Goal: Submit feedback/report problem: Submit feedback/report problem

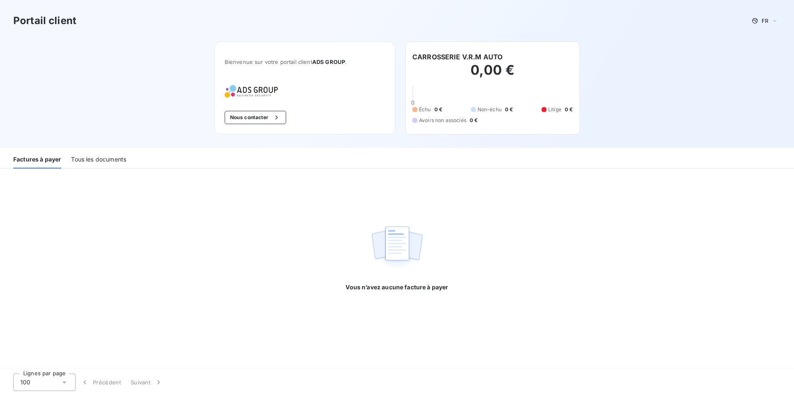
click at [211, 258] on div "Vous n’avez aucune facture à payer" at bounding box center [397, 231] width 794 height 125
click at [114, 164] on div "Tous les documents" at bounding box center [98, 159] width 55 height 17
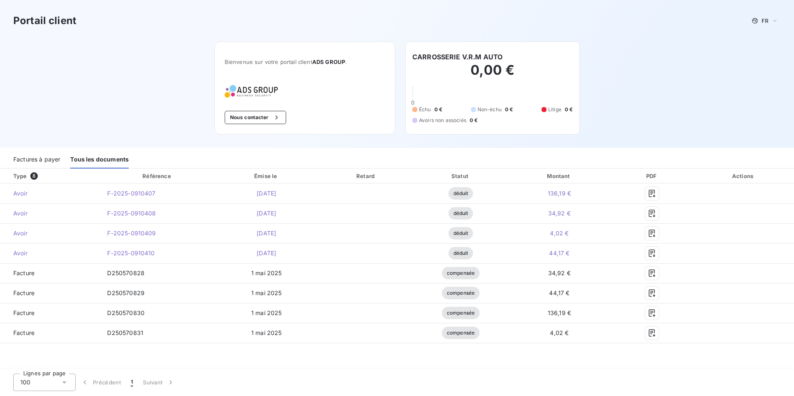
click at [459, 379] on div "Lignes par page 100 Précédent 1 Suivant" at bounding box center [397, 382] width 794 height 27
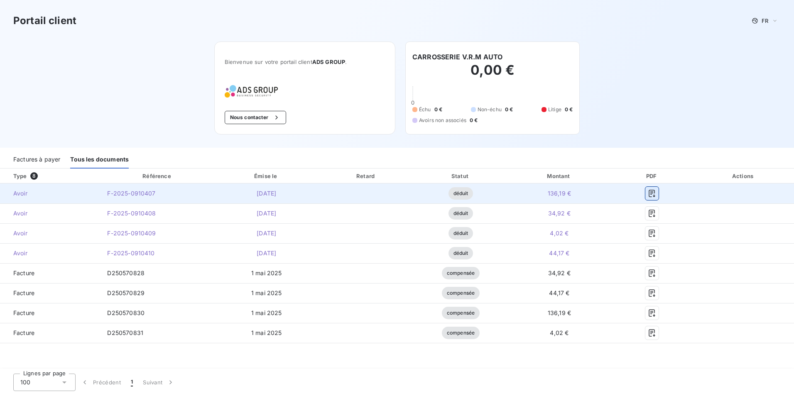
click at [650, 195] on icon "button" at bounding box center [652, 193] width 8 height 8
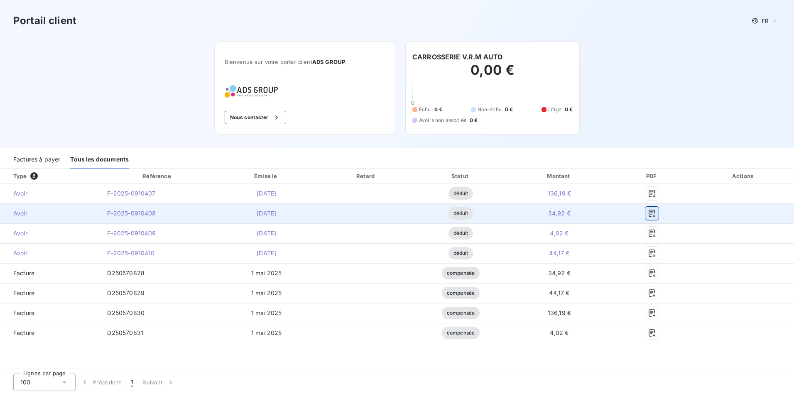
click at [650, 211] on icon "button" at bounding box center [652, 213] width 8 height 8
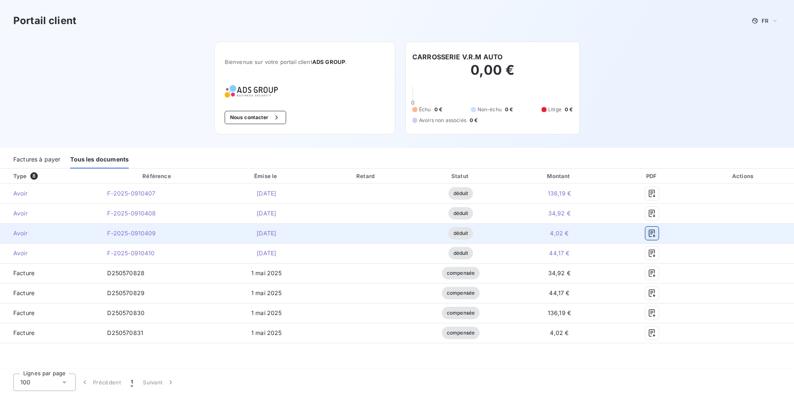
click at [653, 236] on icon "button" at bounding box center [652, 233] width 8 height 8
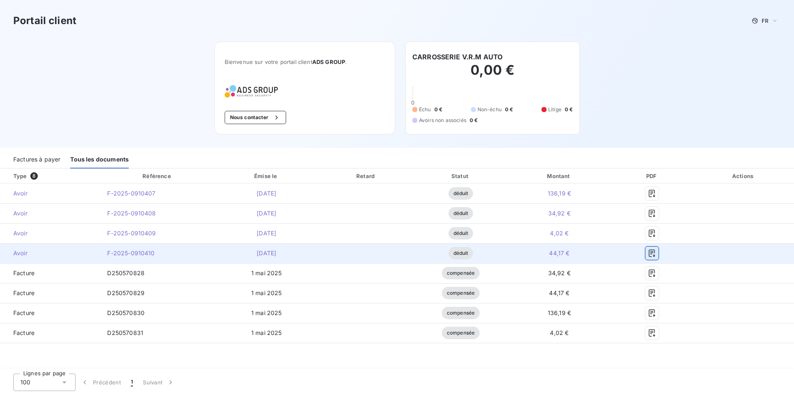
click at [655, 250] on icon "button" at bounding box center [652, 253] width 6 height 7
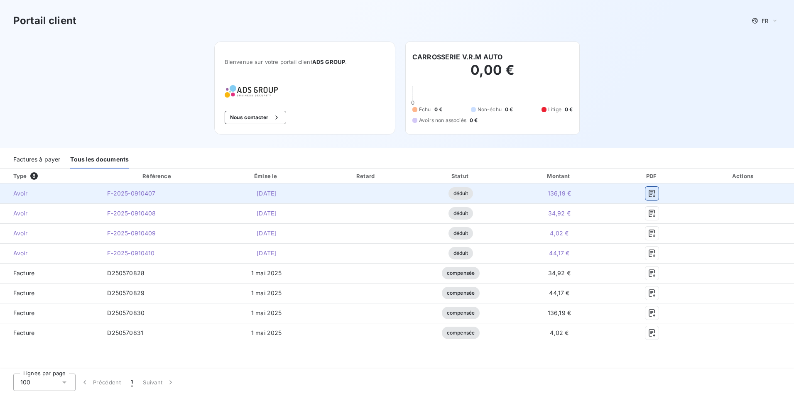
click at [654, 191] on icon "button" at bounding box center [652, 193] width 8 height 8
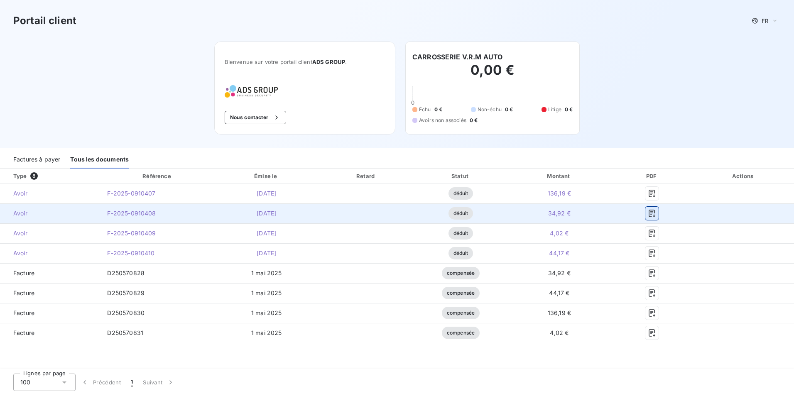
click at [654, 215] on icon "button" at bounding box center [652, 213] width 6 height 7
click at [653, 216] on icon "button" at bounding box center [652, 213] width 8 height 8
click at [44, 212] on span "Avoir" at bounding box center [50, 213] width 87 height 8
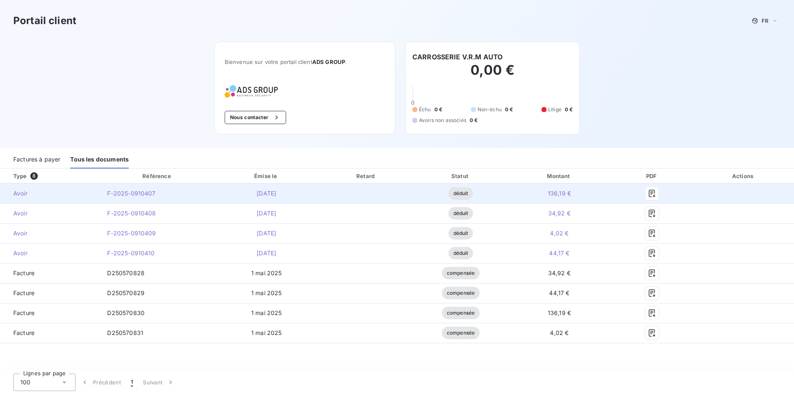
click at [29, 187] on td "Avoir" at bounding box center [50, 194] width 101 height 20
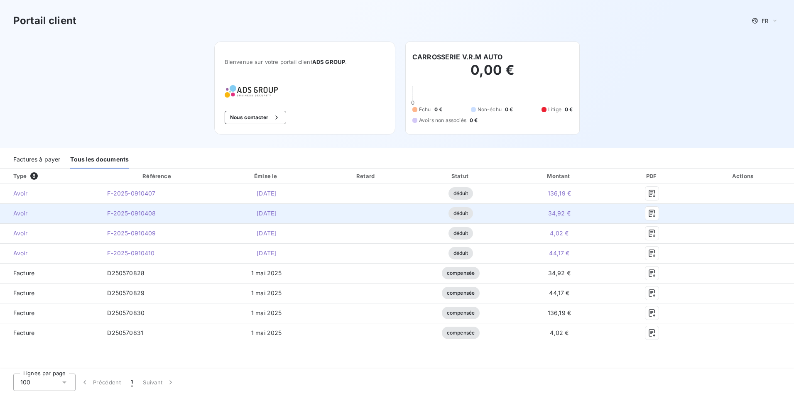
click at [29, 213] on span "Avoir" at bounding box center [50, 213] width 87 height 8
click at [305, 217] on td "[DATE]" at bounding box center [267, 214] width 104 height 20
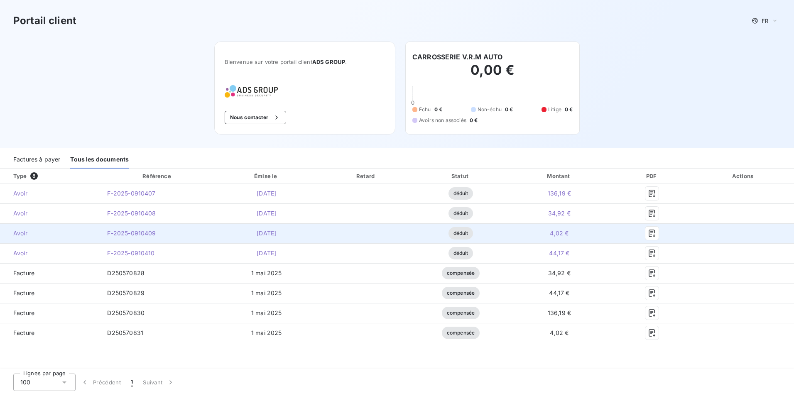
drag, startPoint x: 305, startPoint y: 217, endPoint x: 297, endPoint y: 231, distance: 15.5
click at [306, 217] on td "[DATE]" at bounding box center [267, 214] width 104 height 20
click at [292, 238] on td "[DATE]" at bounding box center [267, 233] width 104 height 20
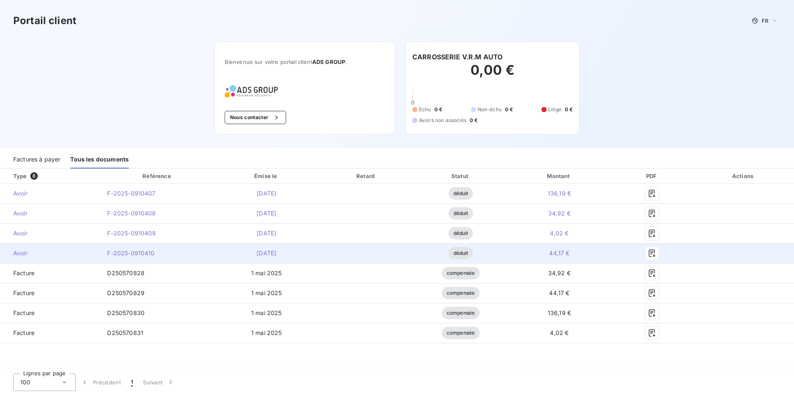
click at [280, 257] on td "[DATE]" at bounding box center [267, 253] width 104 height 20
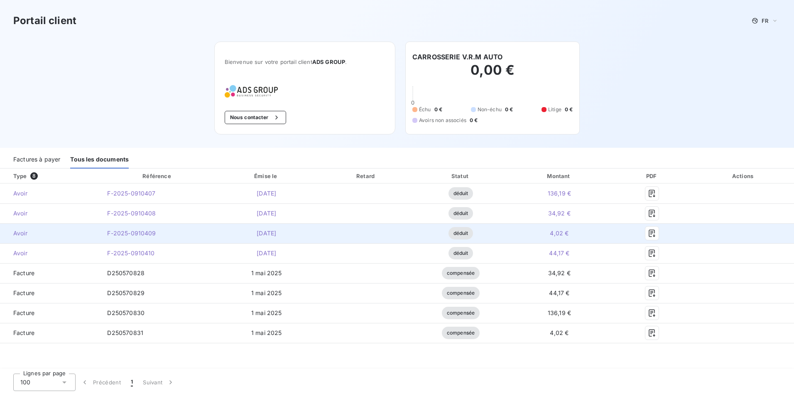
drag, startPoint x: 280, startPoint y: 257, endPoint x: 266, endPoint y: 227, distance: 32.5
click at [266, 227] on td "[DATE]" at bounding box center [267, 233] width 104 height 20
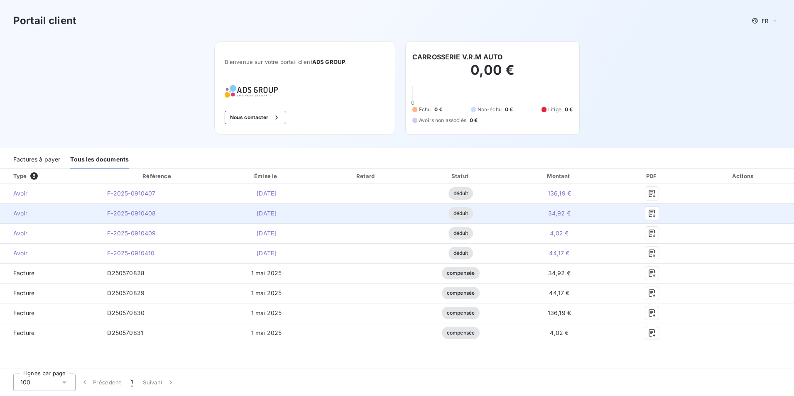
click at [454, 218] on span "déduit" at bounding box center [461, 213] width 25 height 12
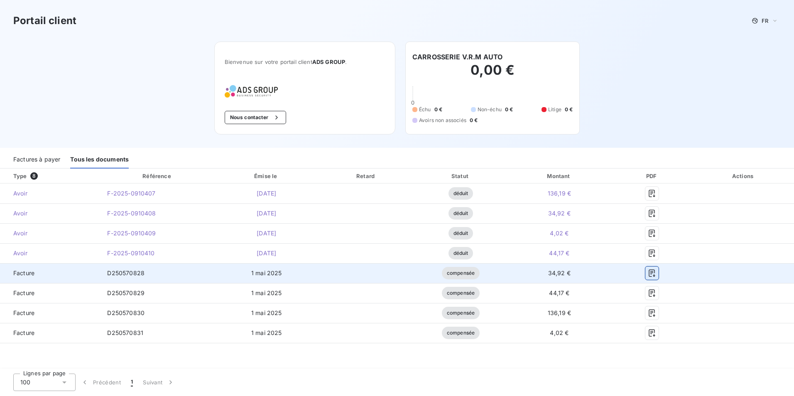
click at [656, 274] on icon "button" at bounding box center [652, 273] width 8 height 8
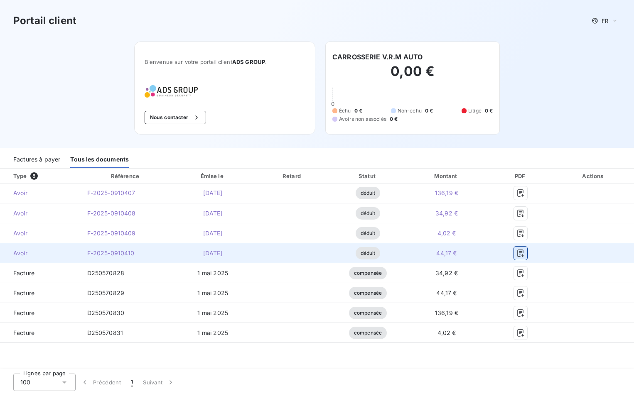
click at [524, 256] on icon "button" at bounding box center [520, 253] width 8 height 8
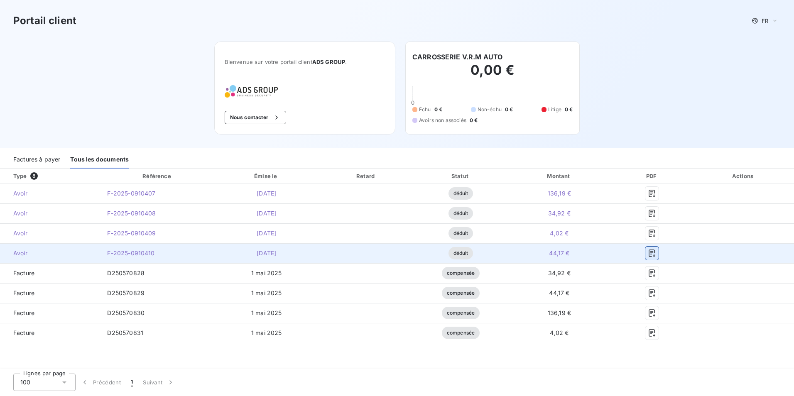
click at [655, 255] on icon "button" at bounding box center [652, 253] width 8 height 8
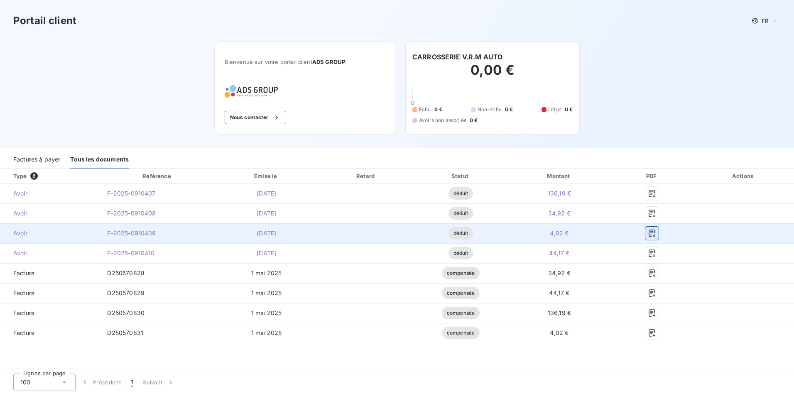
click at [653, 235] on icon "button" at bounding box center [652, 233] width 8 height 8
click at [655, 236] on icon "button" at bounding box center [652, 233] width 8 height 8
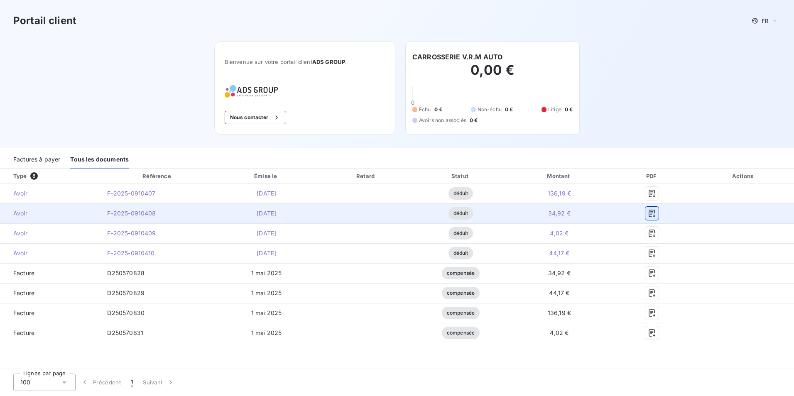
click at [651, 216] on icon "button" at bounding box center [652, 213] width 8 height 8
click at [656, 217] on icon "button" at bounding box center [652, 213] width 8 height 8
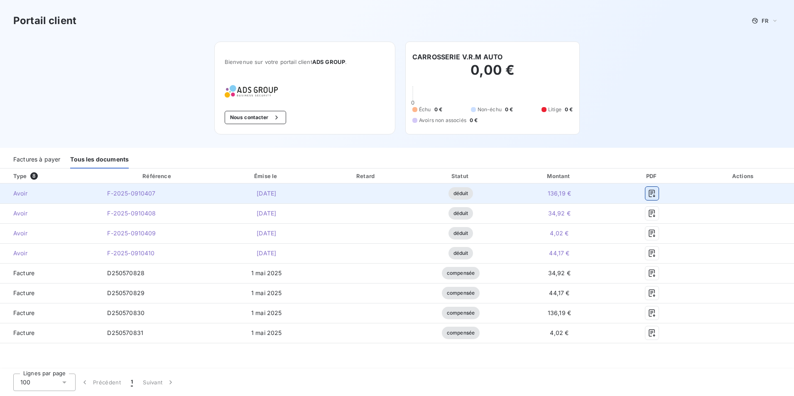
click at [655, 198] on button "button" at bounding box center [652, 193] width 13 height 13
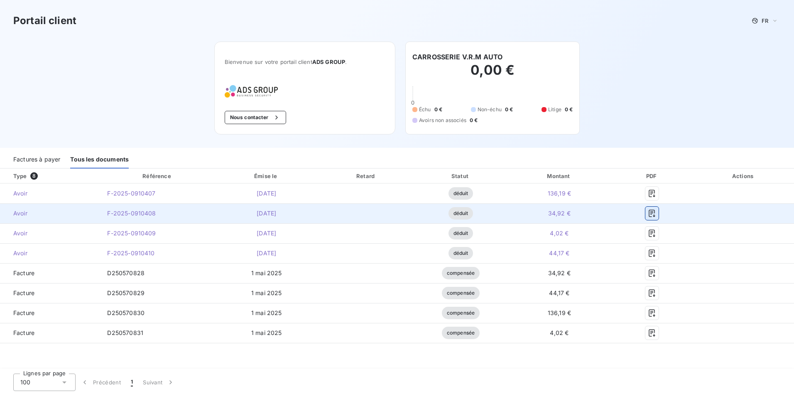
click at [651, 211] on icon "button" at bounding box center [652, 213] width 8 height 8
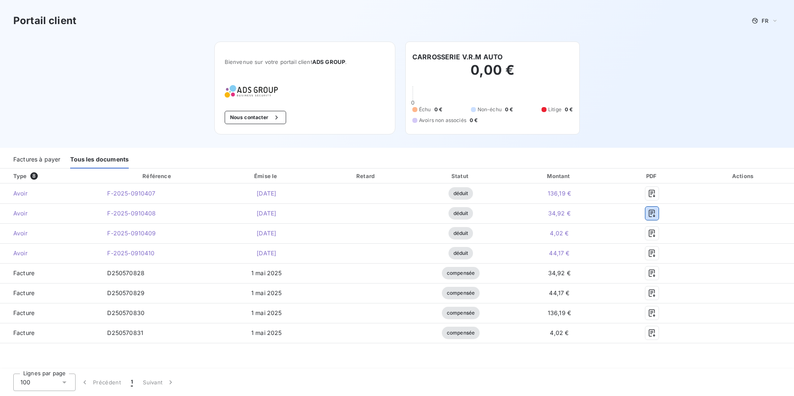
click at [52, 159] on div "Factures à payer" at bounding box center [36, 159] width 47 height 17
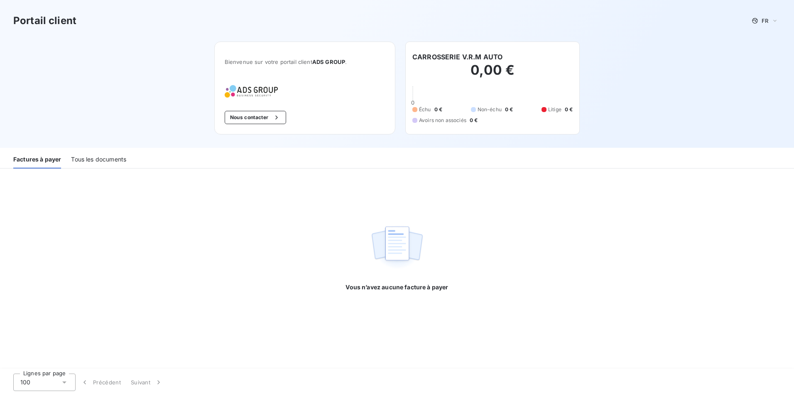
click at [82, 160] on div "Tous les documents" at bounding box center [98, 159] width 55 height 17
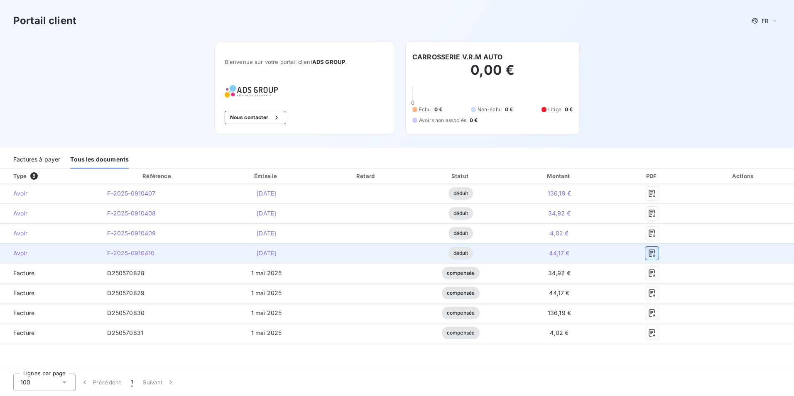
click at [650, 255] on icon "button" at bounding box center [652, 253] width 8 height 8
click at [653, 255] on icon "button" at bounding box center [652, 253] width 8 height 8
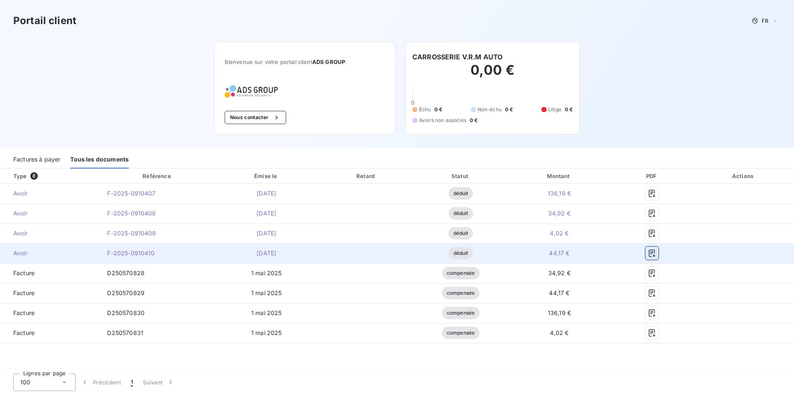
click at [653, 255] on icon "button" at bounding box center [652, 253] width 8 height 8
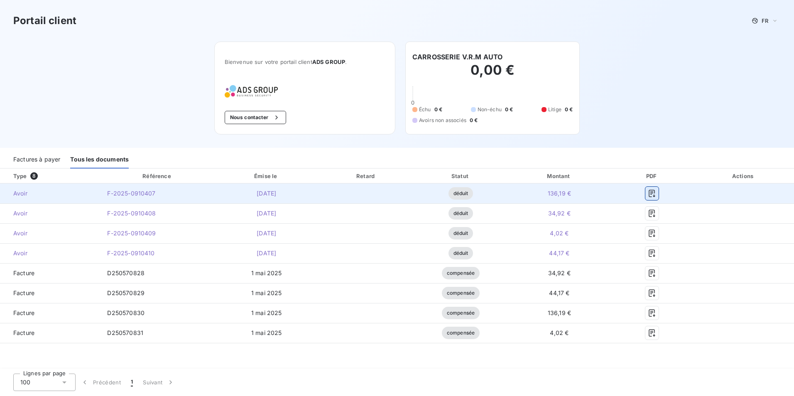
click at [653, 193] on icon "button" at bounding box center [652, 193] width 6 height 7
click at [561, 195] on span "136,19 €" at bounding box center [559, 193] width 23 height 7
drag, startPoint x: 561, startPoint y: 195, endPoint x: 601, endPoint y: 195, distance: 39.5
click at [601, 195] on td "136,19 €" at bounding box center [560, 194] width 104 height 20
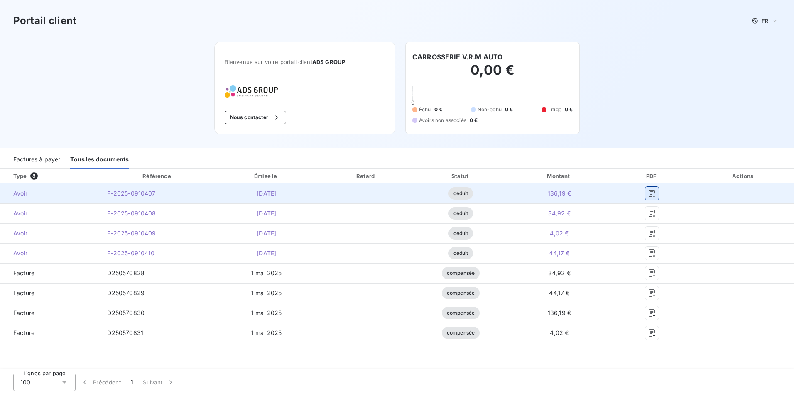
click at [650, 191] on icon "button" at bounding box center [652, 193] width 8 height 8
click at [656, 195] on icon "button" at bounding box center [652, 193] width 8 height 8
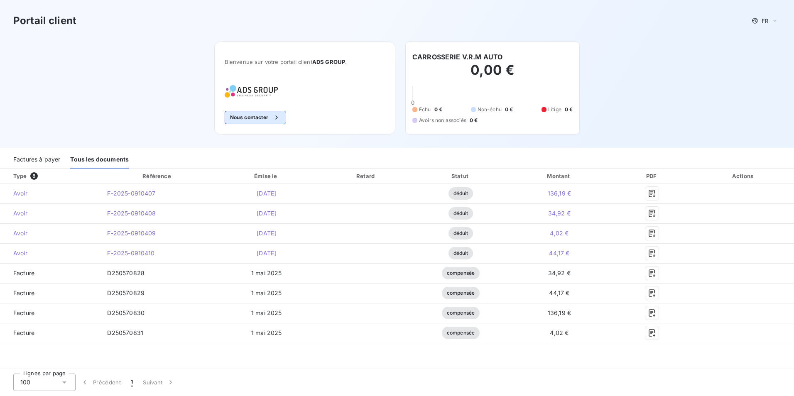
click at [272, 117] on div "button" at bounding box center [274, 117] width 12 height 8
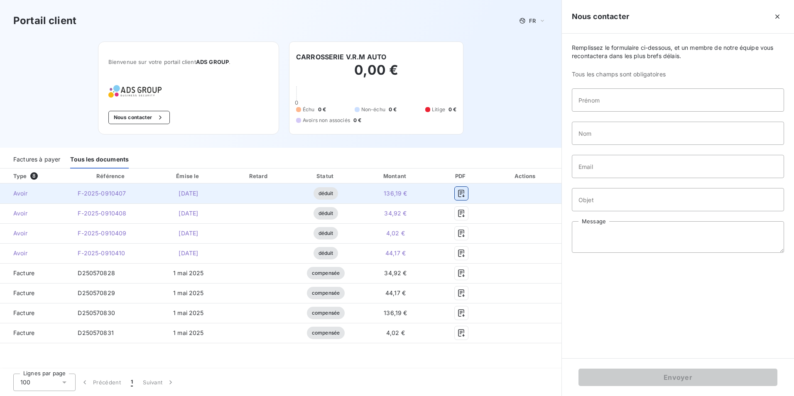
click at [465, 194] on icon "button" at bounding box center [461, 193] width 8 height 8
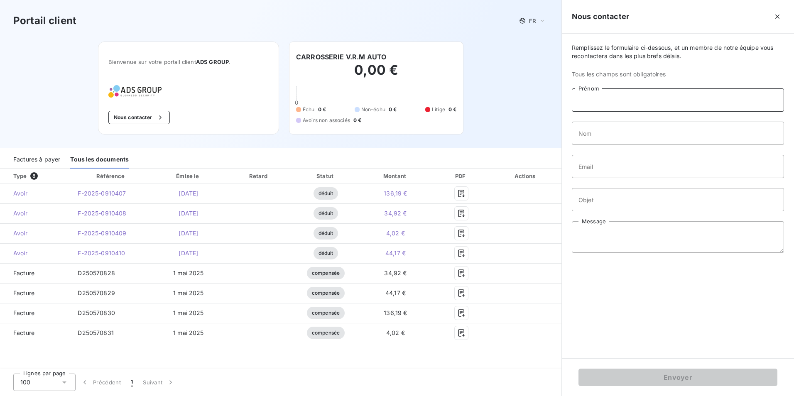
click at [591, 110] on input "Prénom" at bounding box center [678, 99] width 212 height 23
type input "[PERSON_NAME]"
type input "PEPIN"
type input "[EMAIL_ADDRESS][DOMAIN_NAME]"
click at [650, 201] on input "Objet" at bounding box center [678, 199] width 212 height 23
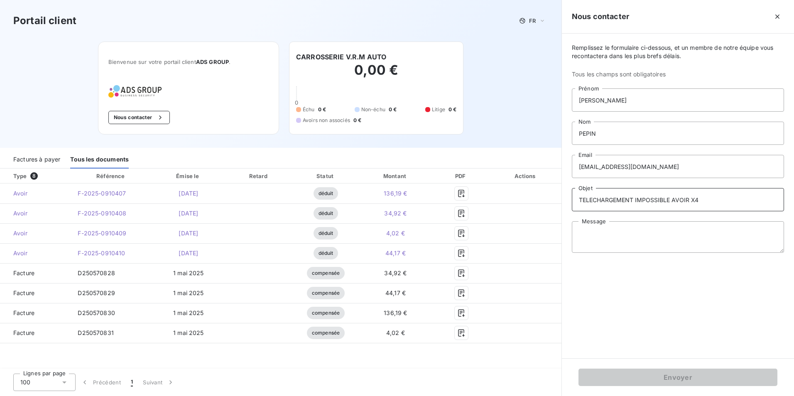
type input "TELECHARGEMENT IMPOSSIBLE AVOIR X4"
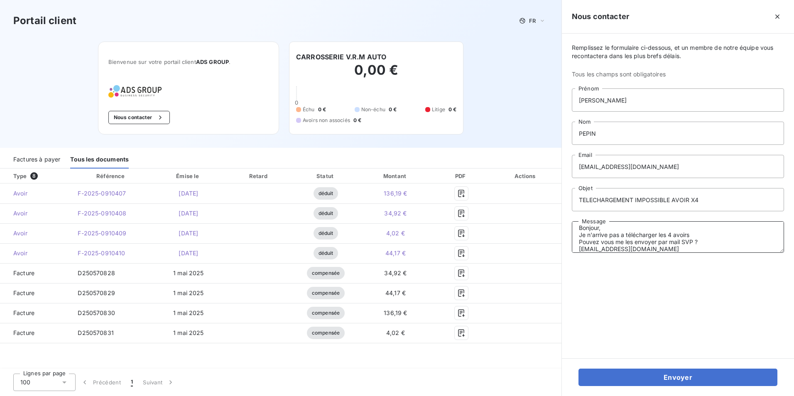
scroll to position [13, 0]
click at [720, 226] on textarea "Bonjour, Je n'arrive pas a télécharger les 4 avoirs Pouvez vous me les envoyer …" at bounding box center [678, 237] width 212 height 32
click at [695, 243] on textarea "Bonjour, Je n'arrive pas a télécharger les 4 avoirs (facture possible mais pas …" at bounding box center [678, 237] width 212 height 32
click at [633, 248] on textarea "Bonjour, Je n'arrive pas a télécharger les 4 avoirs (facture possible mais pas …" at bounding box center [678, 237] width 212 height 32
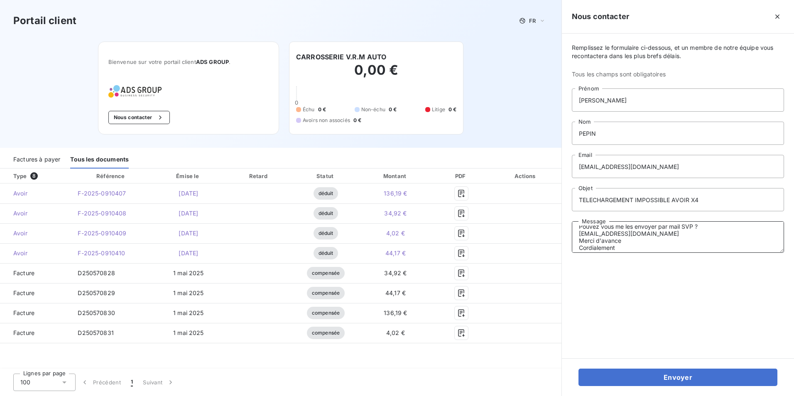
scroll to position [34, 0]
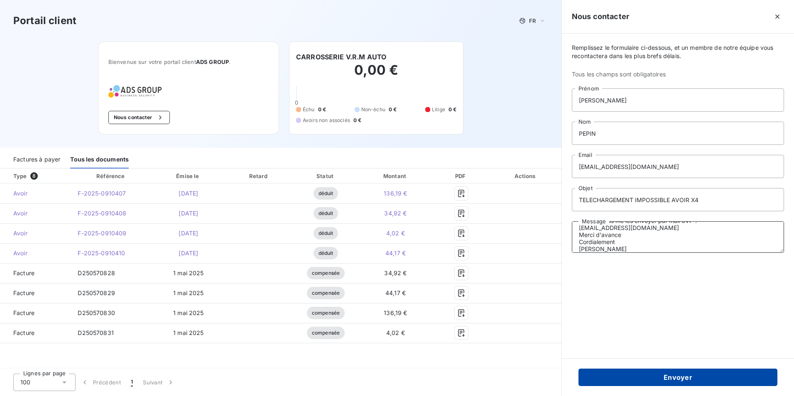
type textarea "Bonjour, Je n'arrive pas a télécharger les 4 avoirs (facture possible mais pas …"
click at [654, 377] on button "Envoyer" at bounding box center [678, 377] width 199 height 17
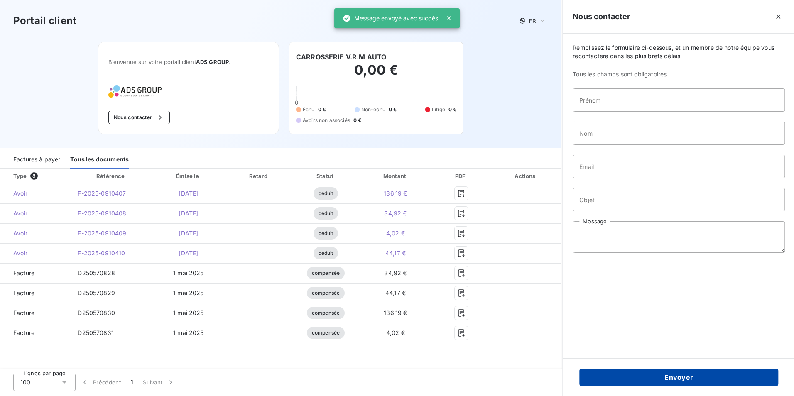
scroll to position [0, 0]
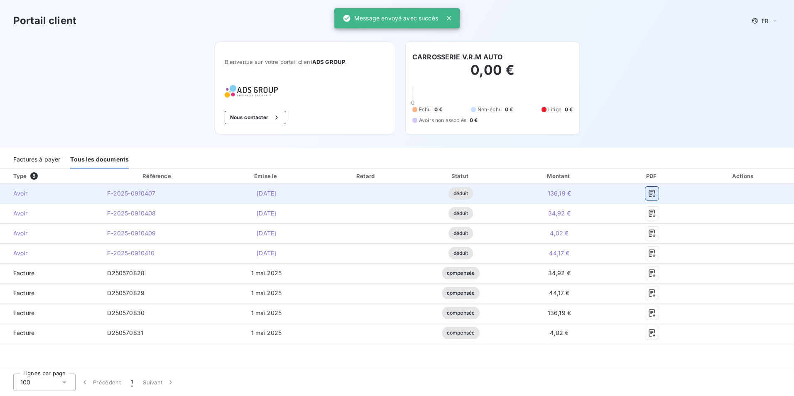
click at [655, 194] on icon "button" at bounding box center [652, 193] width 8 height 8
click at [652, 193] on icon "button" at bounding box center [652, 193] width 6 height 7
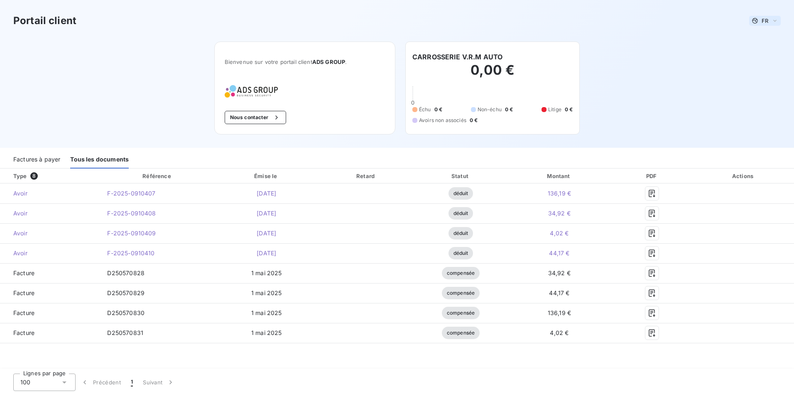
click at [767, 18] on span "FR" at bounding box center [765, 20] width 7 height 7
click at [713, 24] on div "Portail client FR Français Anglais" at bounding box center [397, 20] width 768 height 15
click at [42, 23] on h3 "Portail client" at bounding box center [44, 20] width 63 height 15
